Goal: Transaction & Acquisition: Purchase product/service

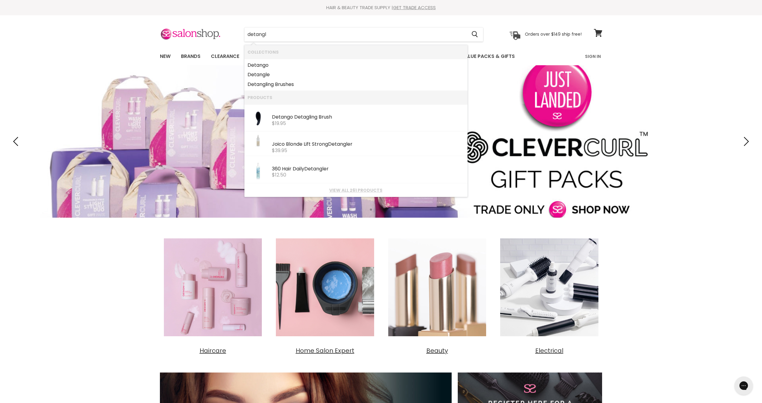
type input "detangle"
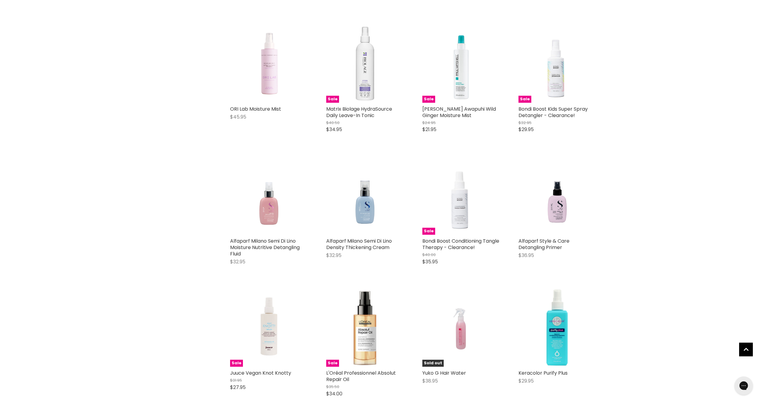
scroll to position [488, 0]
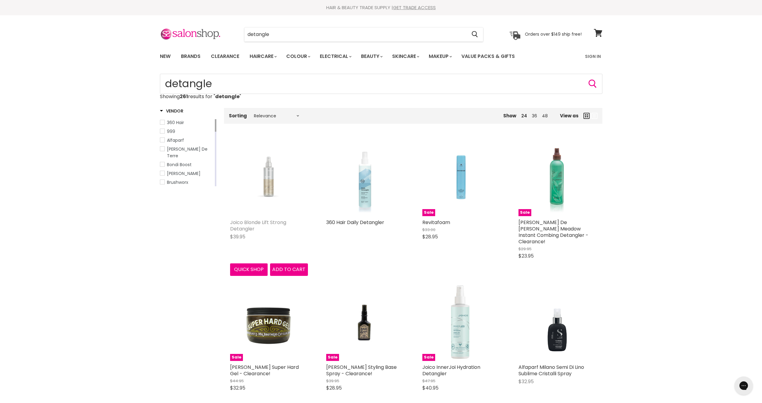
click at [244, 224] on link "Joico Blonde Lift Strong Detangler" at bounding box center [258, 225] width 56 height 13
